Goal: Information Seeking & Learning: Learn about a topic

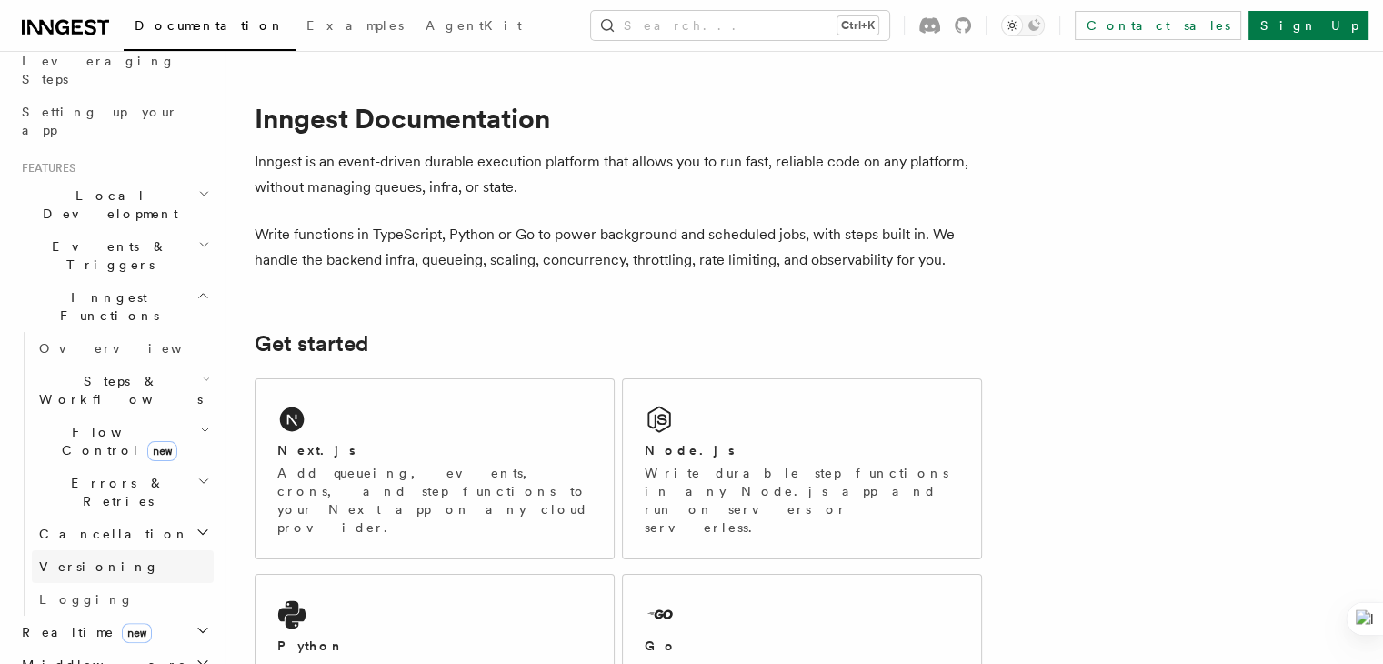
scroll to position [300, 0]
click at [133, 282] on h2 "Inngest Functions" at bounding box center [114, 307] width 199 height 51
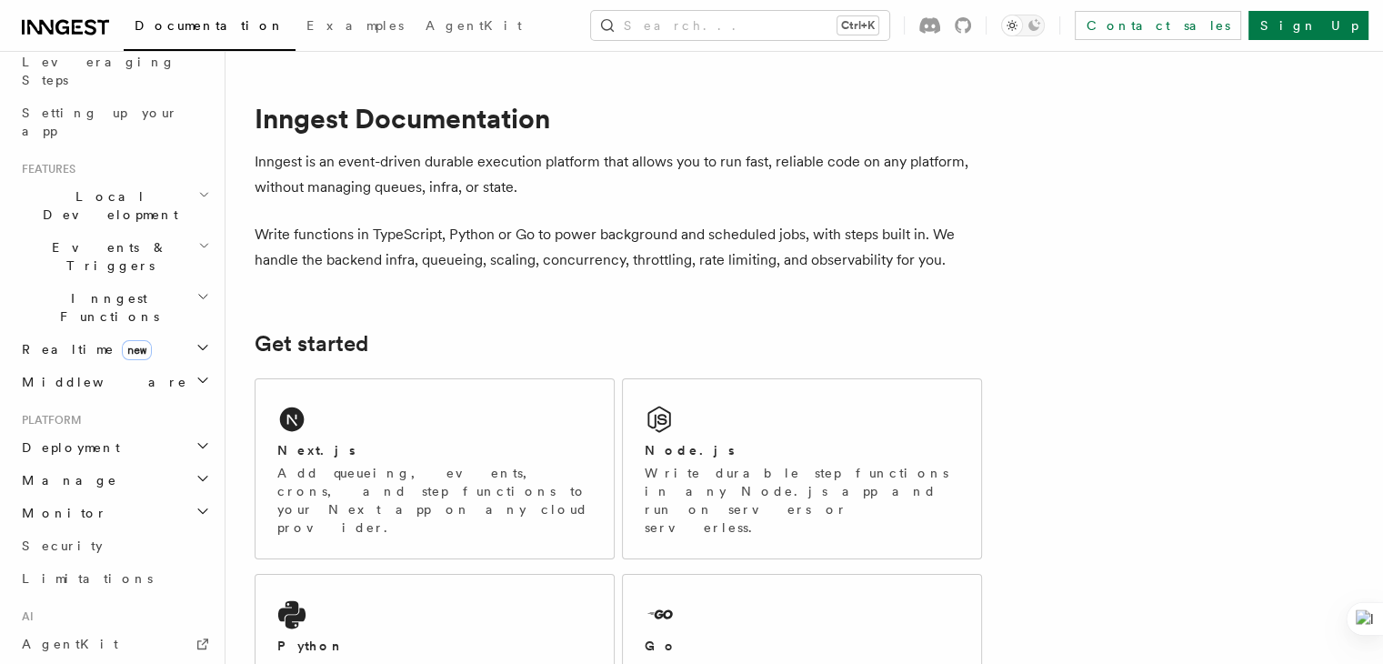
click at [133, 282] on h2 "Inngest Functions" at bounding box center [114, 307] width 199 height 51
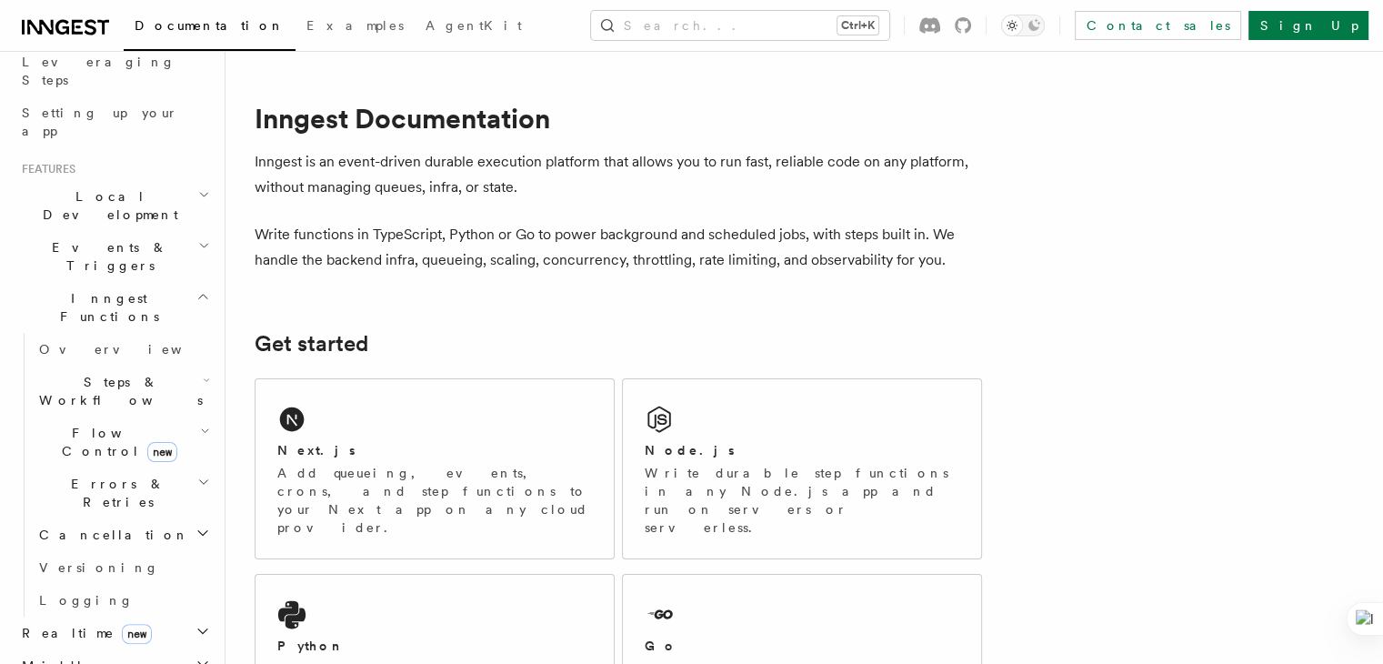
click at [200, 424] on icon "button" at bounding box center [205, 431] width 10 height 15
click at [181, 365] on h2 "Steps & Workflows" at bounding box center [123, 390] width 182 height 51
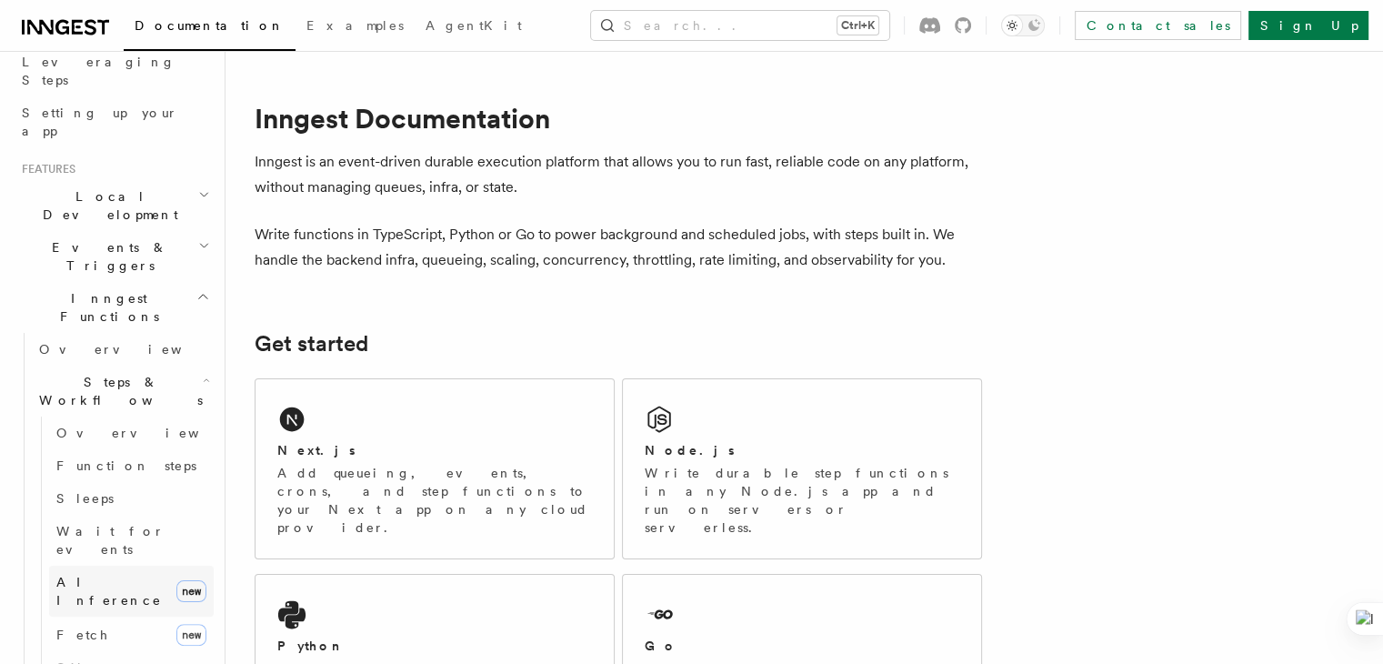
click at [120, 575] on span "AI Inference" at bounding box center [108, 591] width 105 height 33
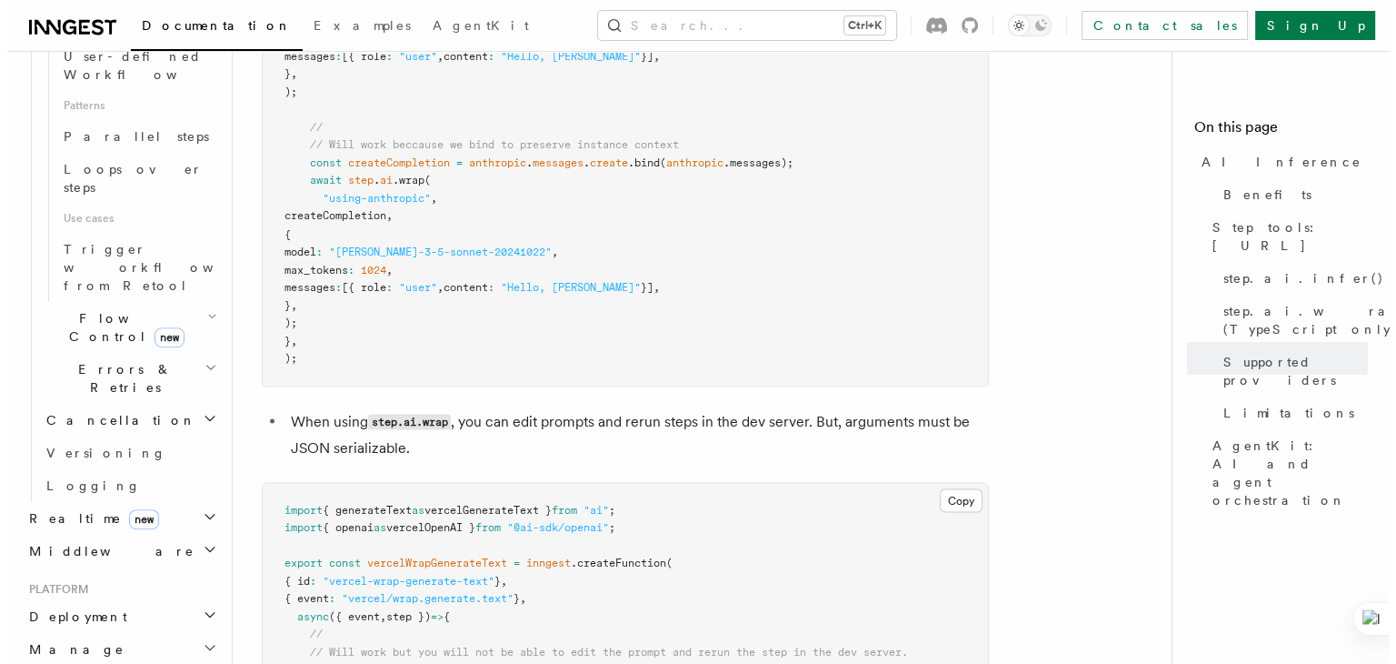
scroll to position [1282, 0]
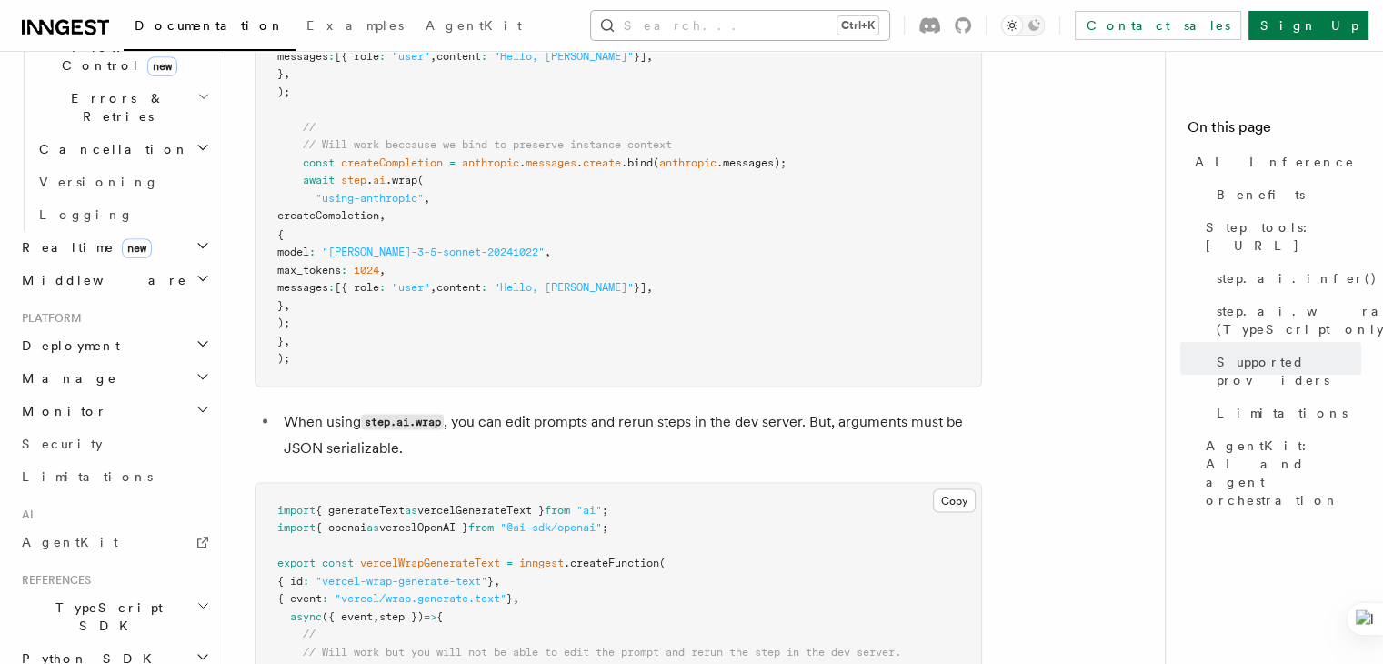
click at [764, 19] on button "Search... Ctrl+K" at bounding box center [740, 25] width 298 height 29
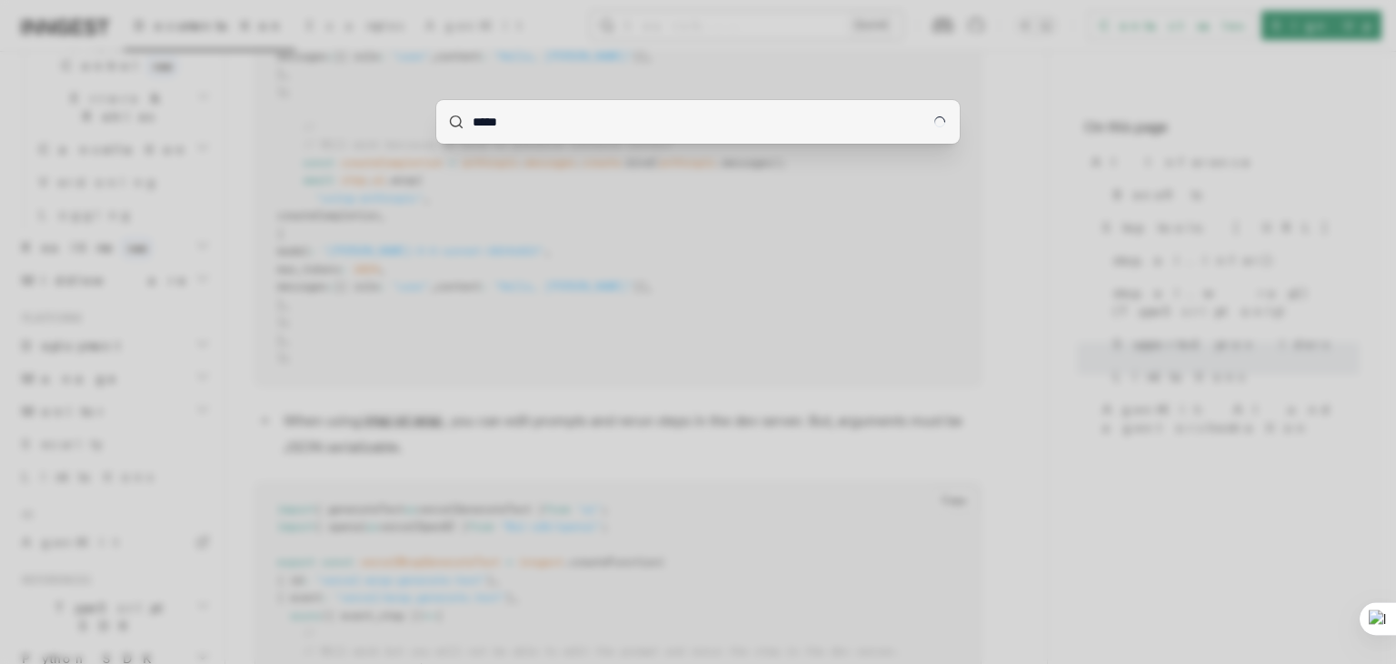
type input "*****"
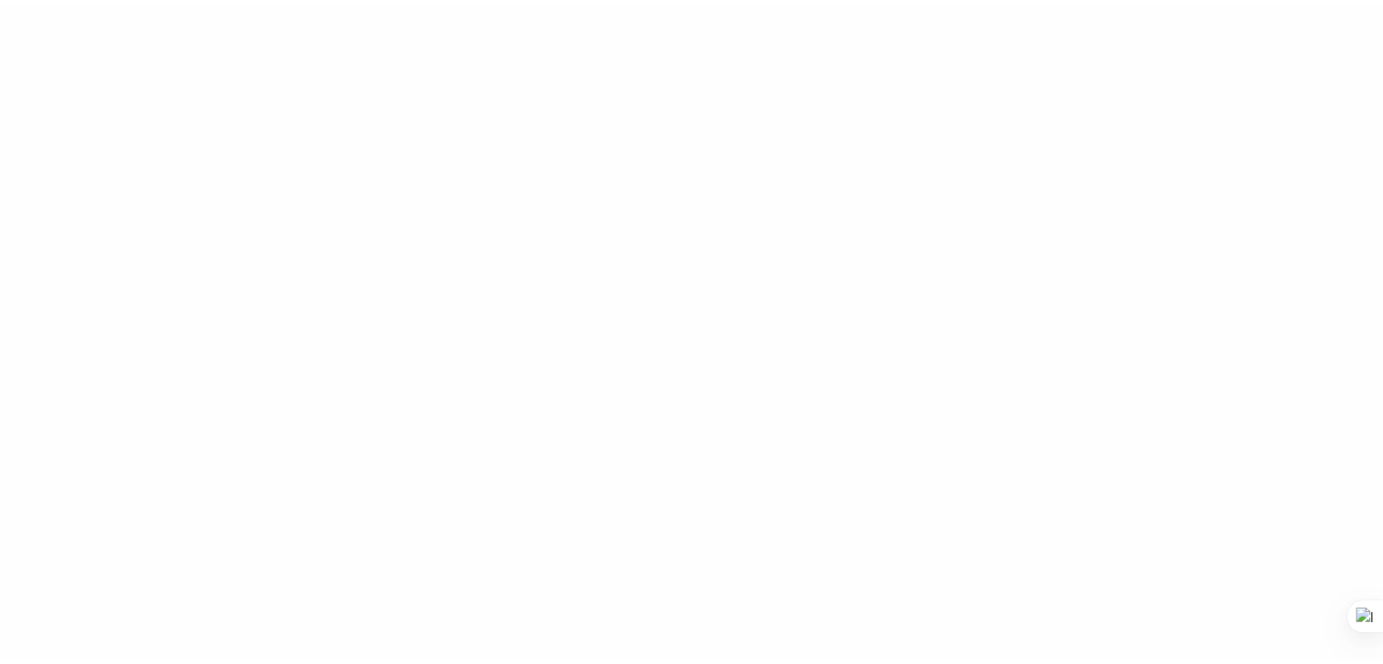
scroll to position [0, 0]
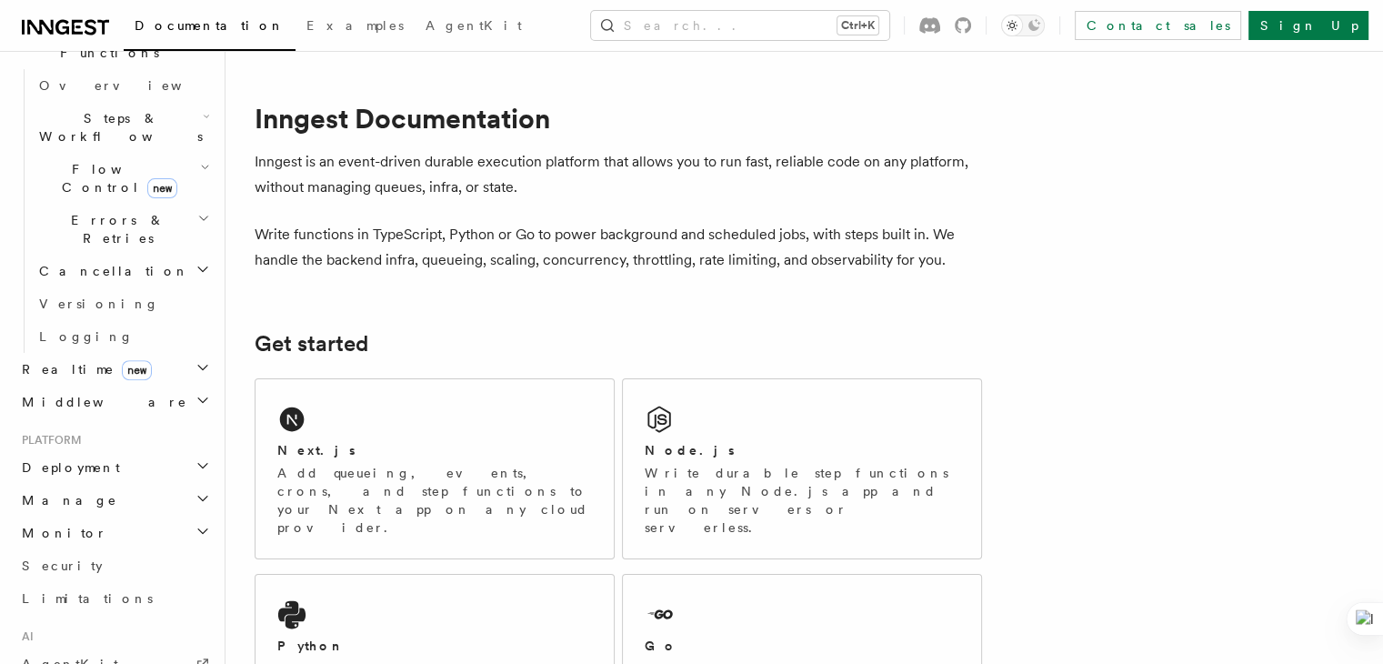
scroll to position [567, 0]
click at [73, 644] on link "AgentKit" at bounding box center [114, 660] width 199 height 33
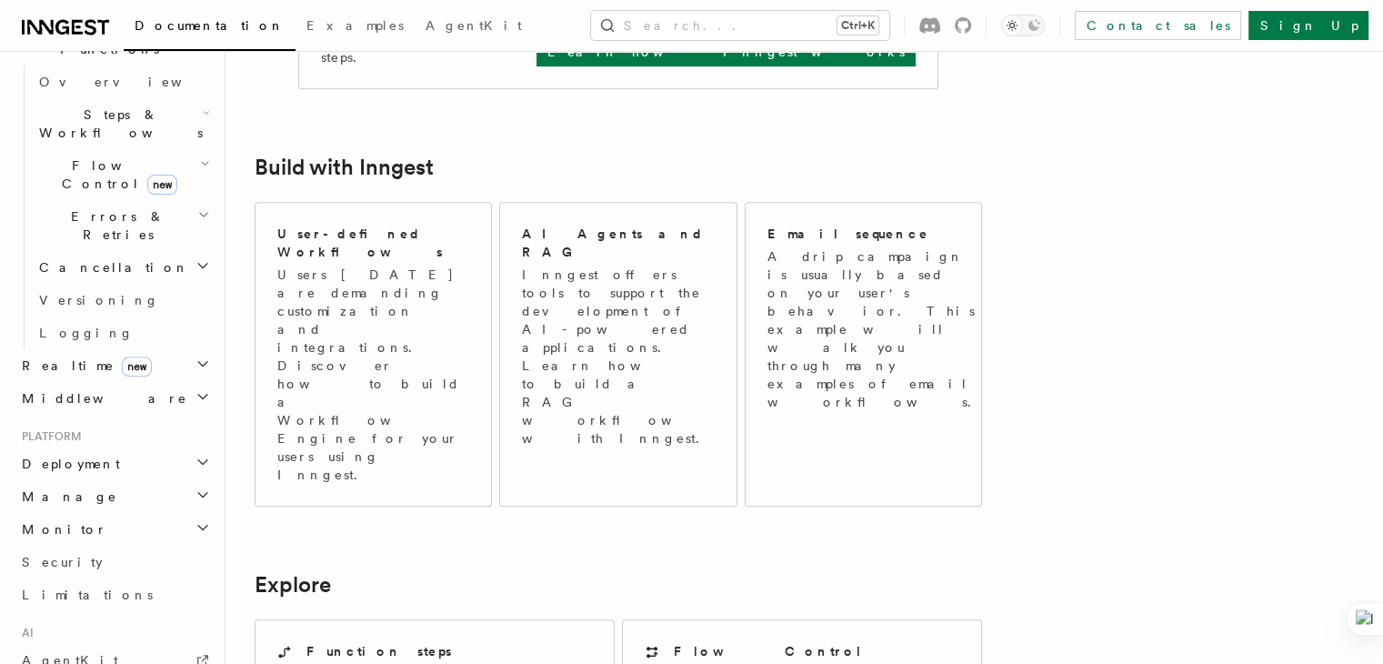
scroll to position [901, 0]
